Goal: Task Accomplishment & Management: Manage account settings

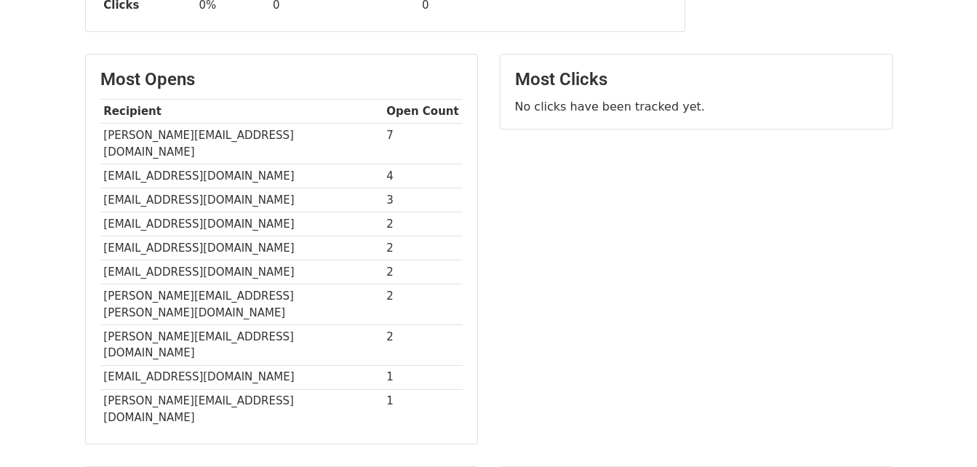
scroll to position [364, 0]
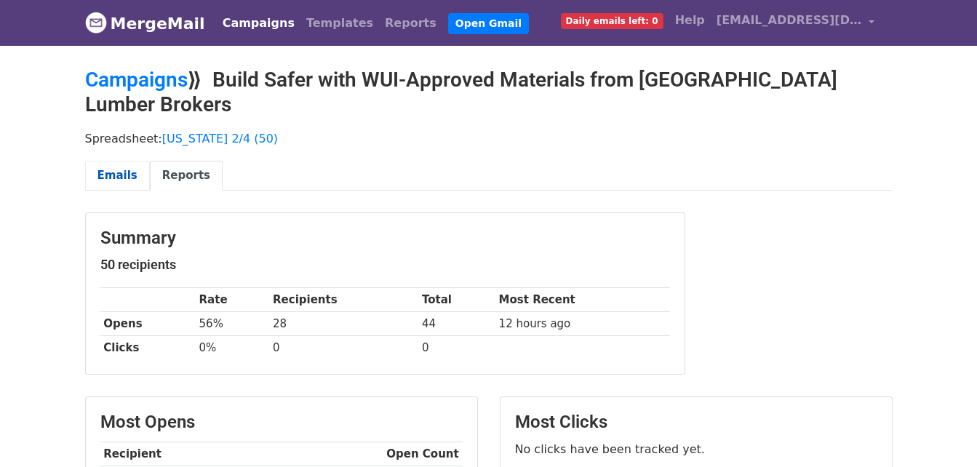
click at [92, 161] on link "Emails" at bounding box center [117, 176] width 65 height 30
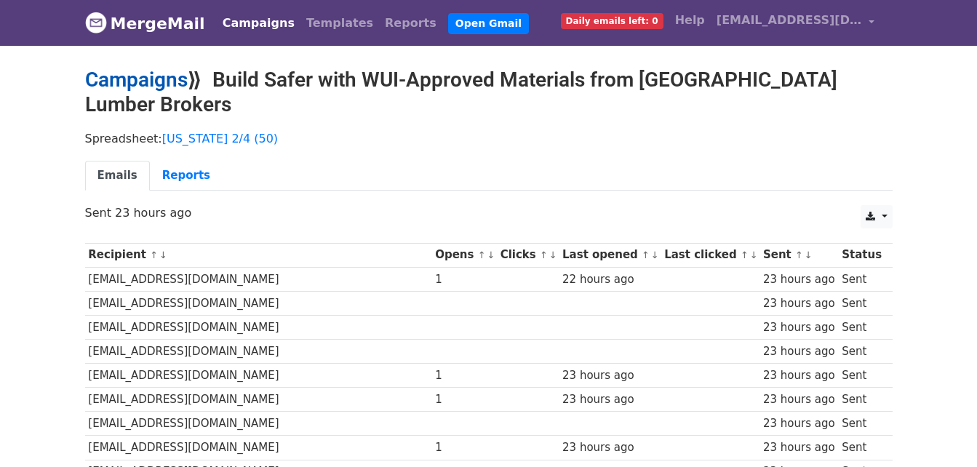
click at [146, 79] on link "Campaigns" at bounding box center [136, 80] width 103 height 24
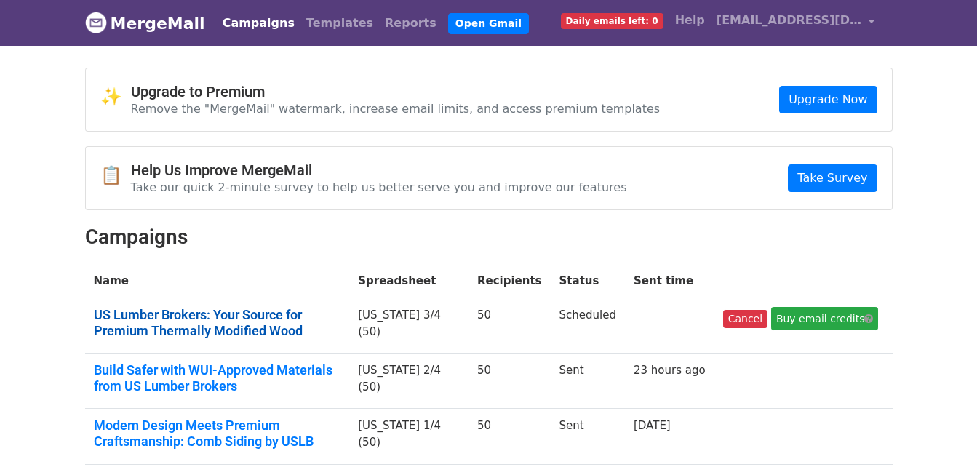
click at [341, 332] on link "US Lumber Brokers: Your Source for Premium Thermally Modified Wood" at bounding box center [217, 322] width 247 height 31
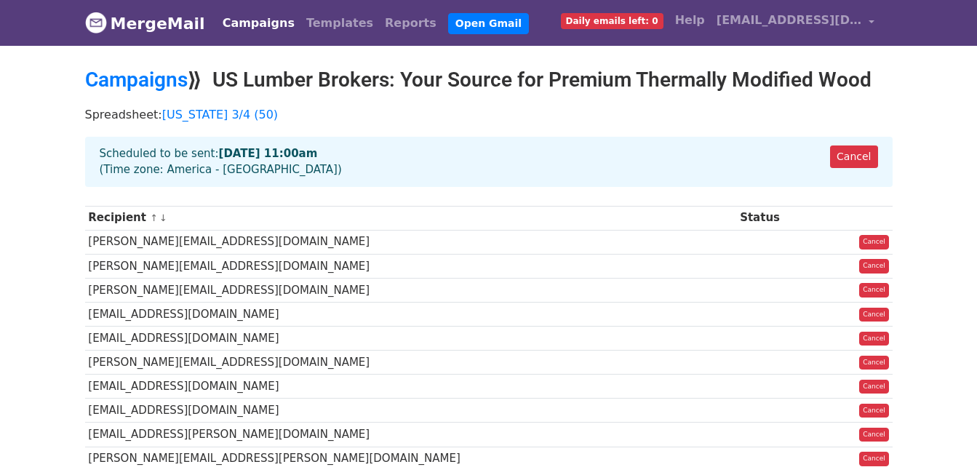
click at [287, 169] on div "Cancel Scheduled to be sent: Aug 28 at 11:00am (Time zone: America - Chicago)" at bounding box center [489, 162] width 808 height 50
click at [630, 23] on span "Daily emails left: 0" at bounding box center [612, 21] width 103 height 16
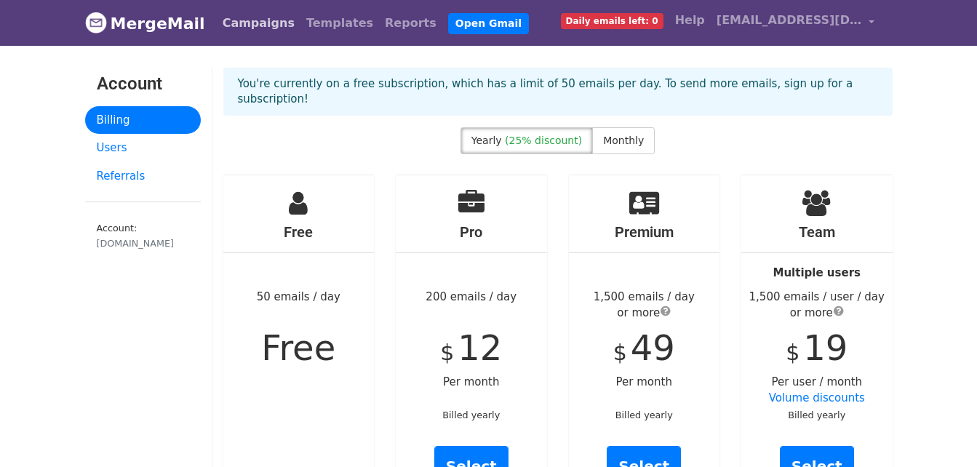
click at [258, 16] on link "Campaigns" at bounding box center [259, 23] width 84 height 29
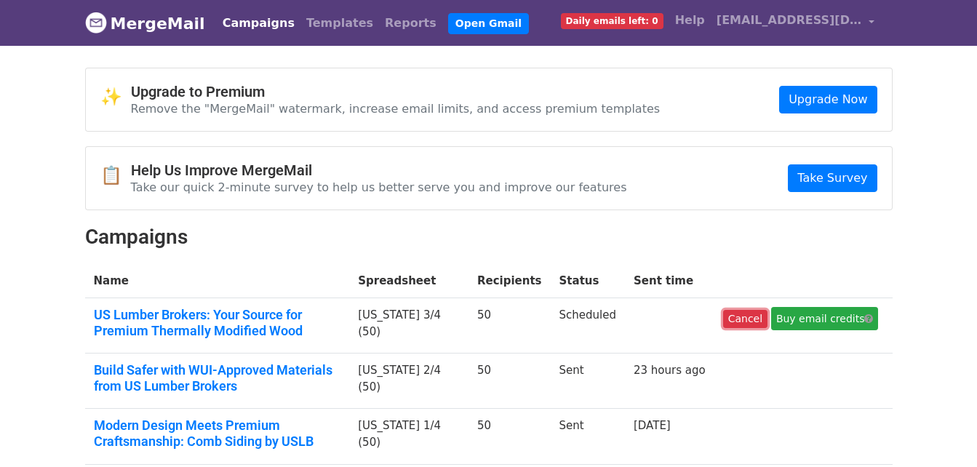
drag, startPoint x: 764, startPoint y: 322, endPoint x: 552, endPoint y: 64, distance: 333.5
click at [763, 322] on link "Cancel" at bounding box center [745, 319] width 44 height 18
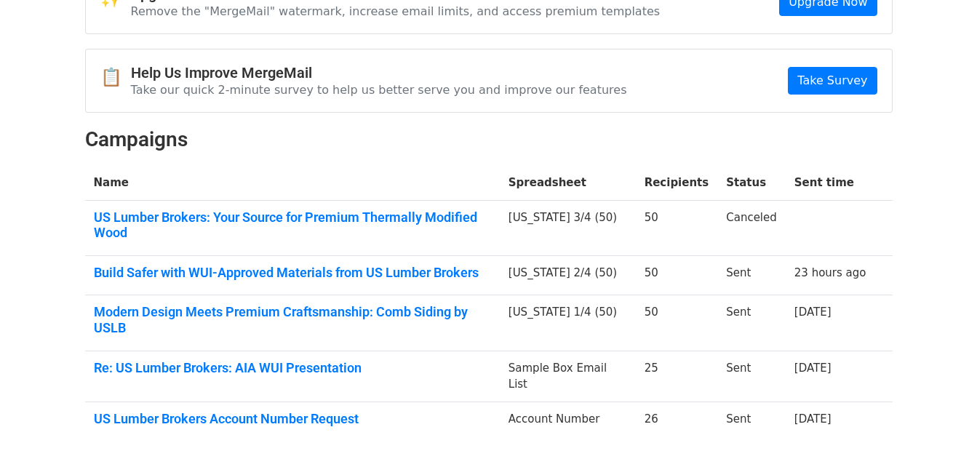
scroll to position [205, 0]
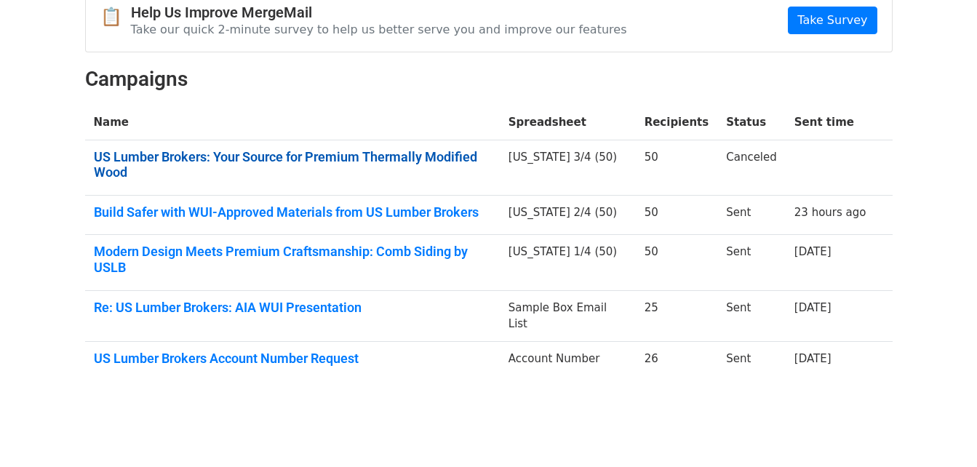
click at [472, 156] on link "US Lumber Brokers: Your Source for Premium Thermally Modified Wood" at bounding box center [292, 164] width 397 height 31
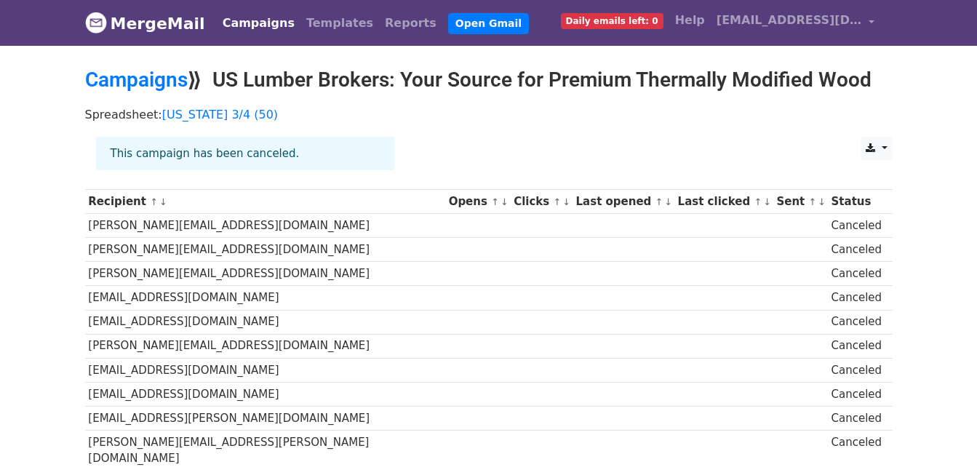
click at [309, 158] on div "This campaign has been canceled." at bounding box center [245, 154] width 298 height 34
click at [448, 20] on link "Open Gmail" at bounding box center [488, 23] width 81 height 21
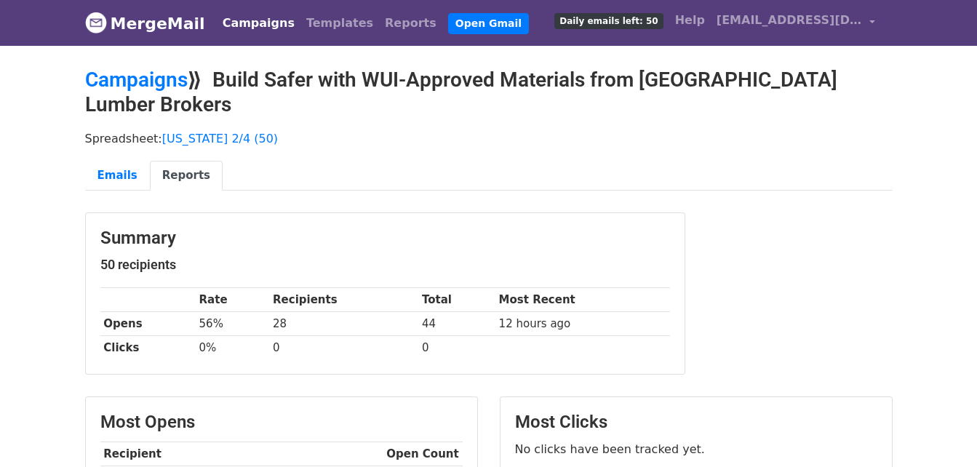
click at [663, 17] on span "Daily emails left: 50" at bounding box center [609, 21] width 108 height 16
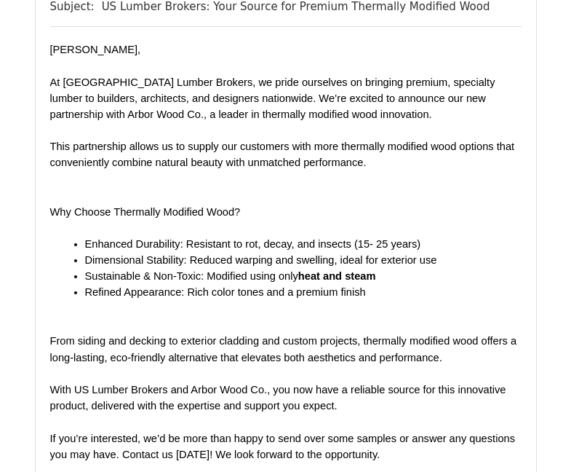
scroll to position [218, 0]
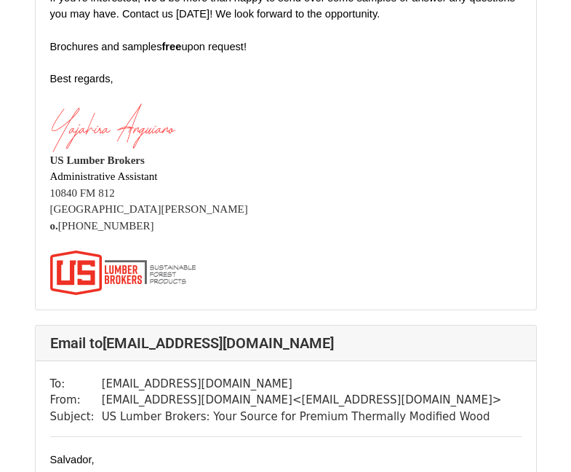
scroll to position [2911, 0]
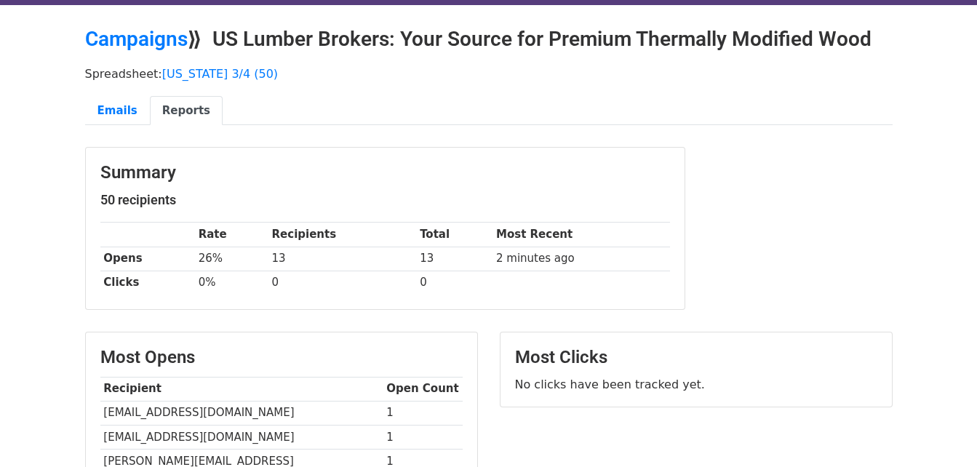
scroll to position [23, 0]
